Goal: Use online tool/utility: Utilize a website feature to perform a specific function

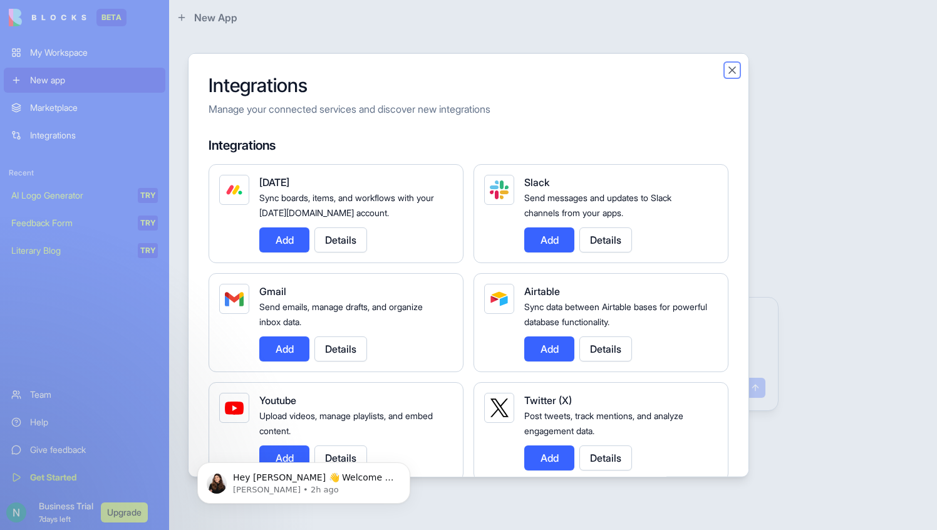
click at [729, 71] on button "Close" at bounding box center [732, 70] width 13 height 13
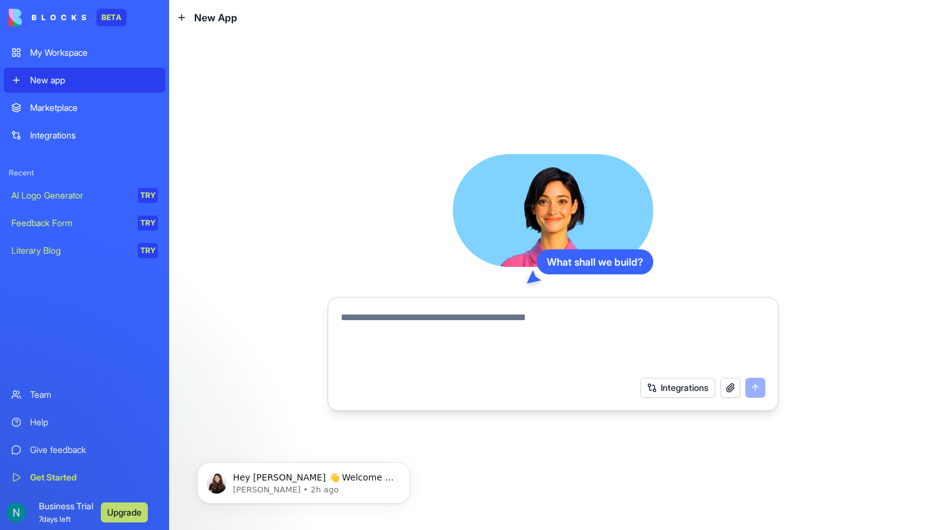
click at [670, 388] on button "Integrations" at bounding box center [677, 388] width 75 height 20
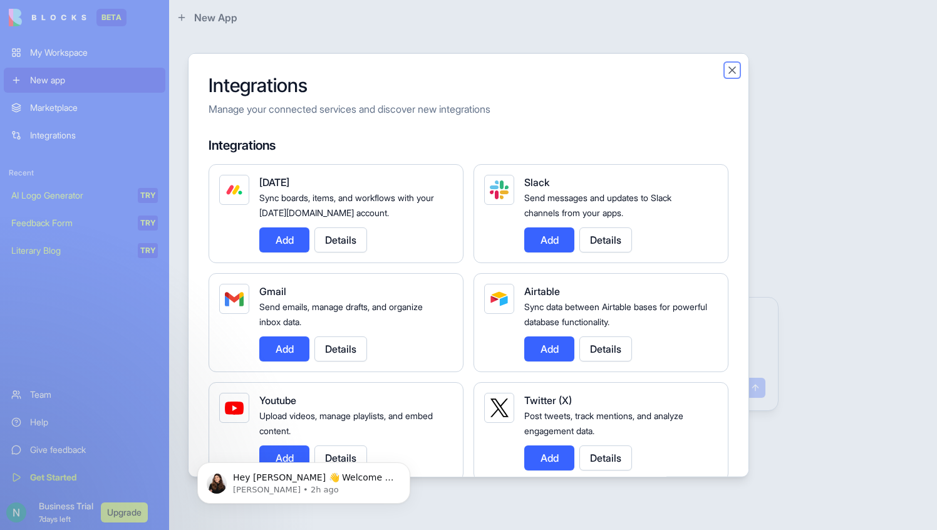
click at [727, 69] on button "Close" at bounding box center [732, 70] width 13 height 13
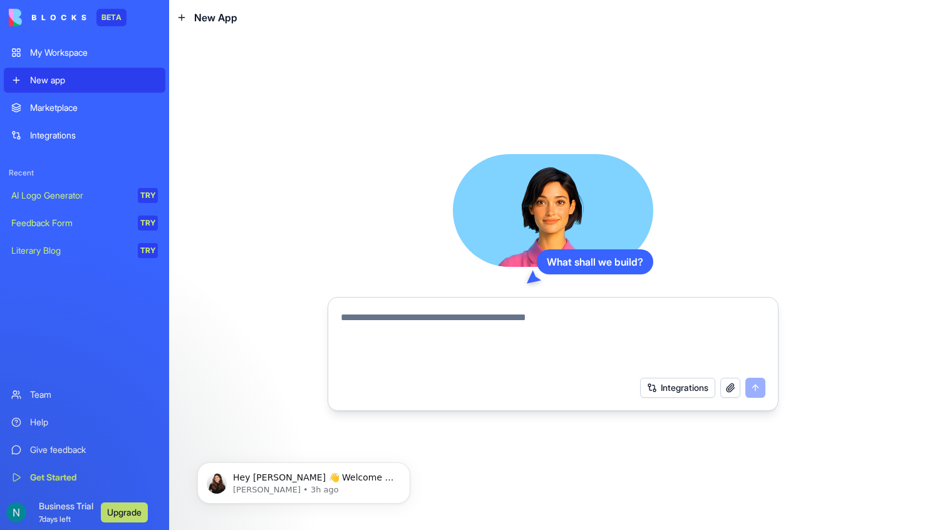
click at [661, 392] on button "Integrations" at bounding box center [677, 388] width 75 height 20
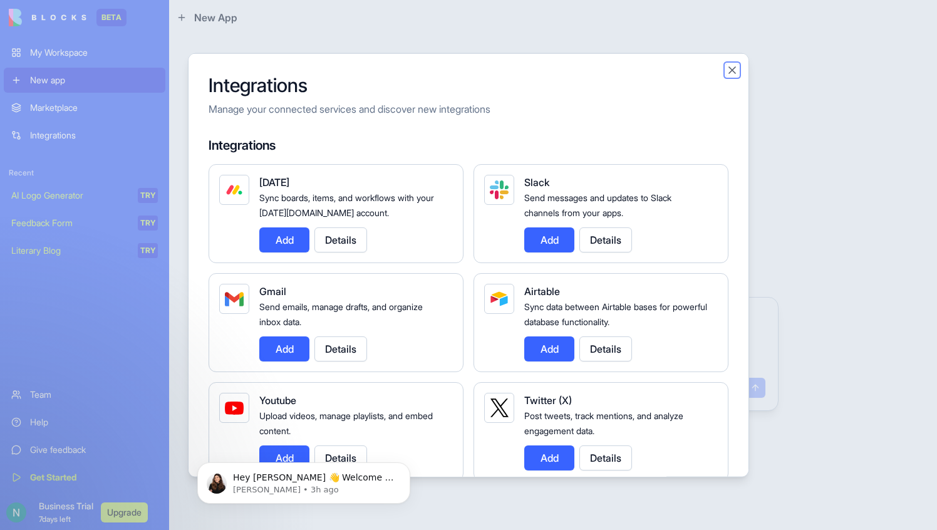
click at [732, 71] on button "Close" at bounding box center [732, 70] width 13 height 13
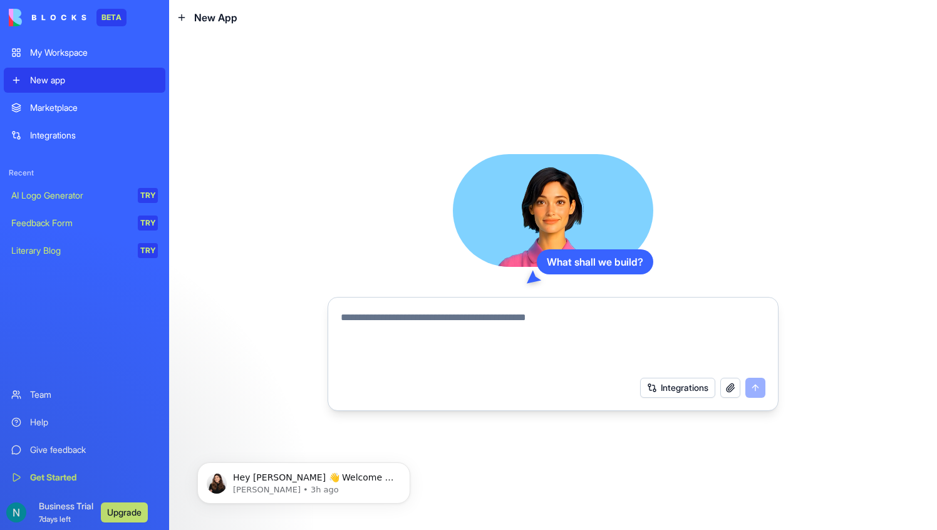
click at [656, 387] on button "Integrations" at bounding box center [677, 388] width 75 height 20
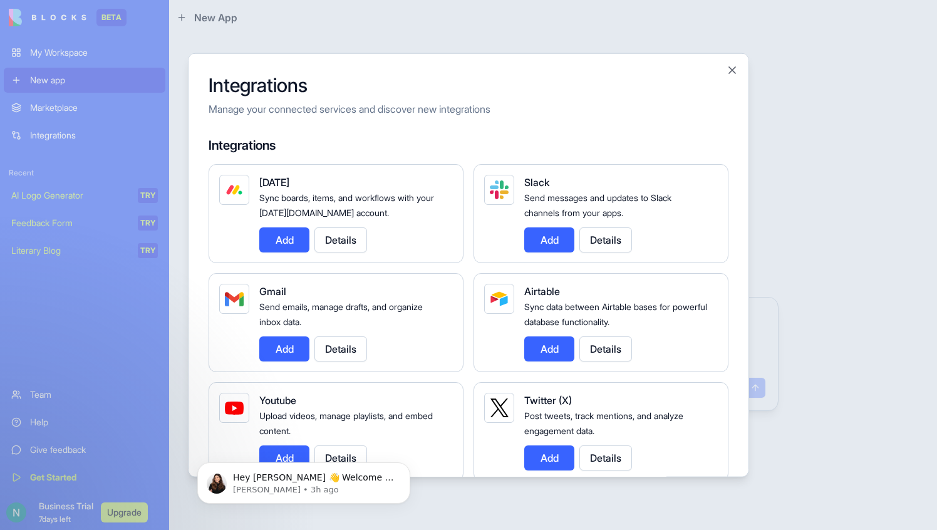
click at [760, 272] on div at bounding box center [468, 265] width 937 height 530
